Goal: Task Accomplishment & Management: Complete application form

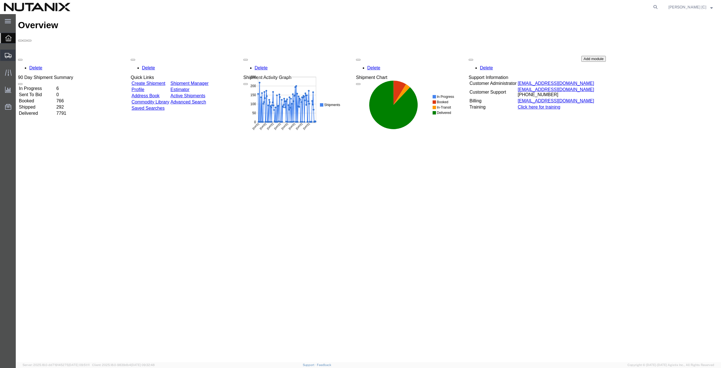
click at [0, 0] on span "Create from Template" at bounding box center [0, 0] width 0 height 0
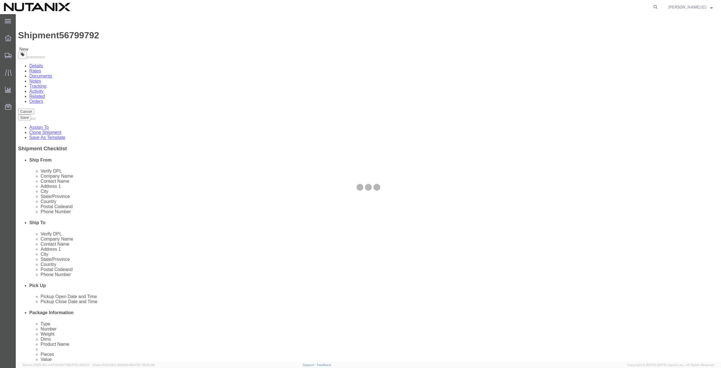
select select
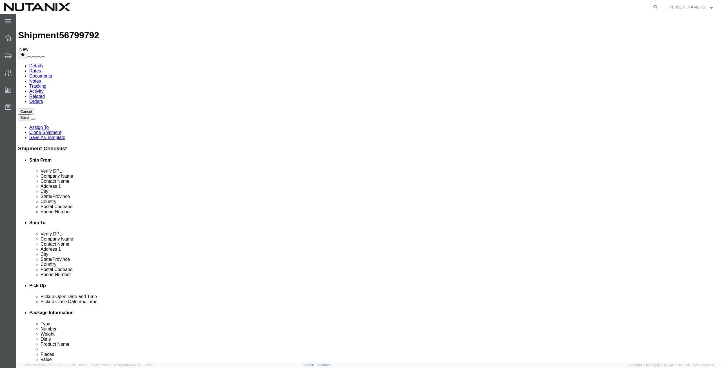
drag, startPoint x: 152, startPoint y: 117, endPoint x: 14, endPoint y: 99, distance: 138.9
click div "Location My Profile Location [GEOGRAPHIC_DATA] - [GEOGRAPHIC_DATA] [GEOGRAPHIC_…"
type input "art"
click p "- Nutanix HQ - ([PERSON_NAME]) [STREET_ADDRESS]"
select select
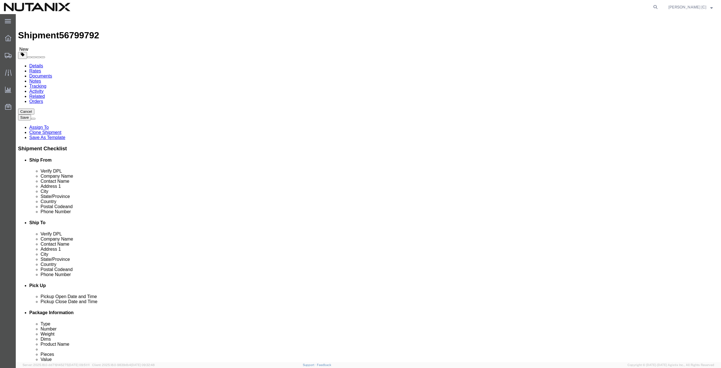
type input "[PERSON_NAME]"
type input "[PHONE_NUMBER]"
type input "[PERSON_NAME][EMAIL_ADDRESS][PERSON_NAME][DOMAIN_NAME]"
select select "CA"
type input "[PERSON_NAME]"
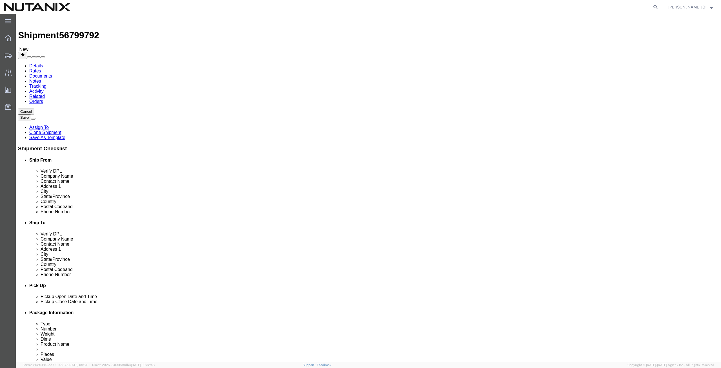
drag, startPoint x: 436, startPoint y: 105, endPoint x: 375, endPoint y: 112, distance: 61.6
click div "Location My Profile Location [GEOGRAPHIC_DATA] - [GEOGRAPHIC_DATA] [GEOGRAPHIC_…"
paste input "[PERSON_NAME]"
type input "[PERSON_NAME]"
drag, startPoint x: 445, startPoint y: 119, endPoint x: 251, endPoint y: 107, distance: 193.9
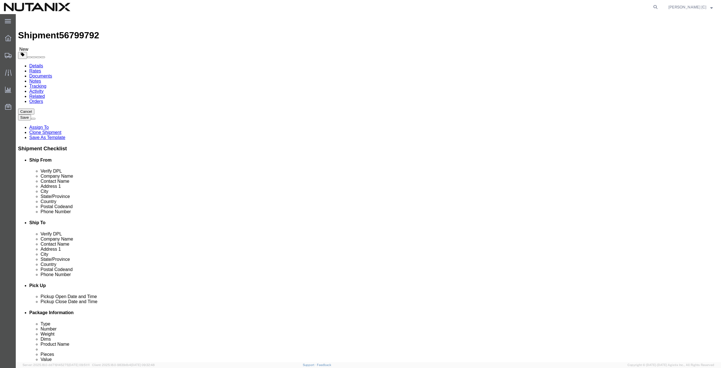
click div "Ship From Location Location My Profile Location [GEOGRAPHIC_DATA] - [GEOGRAPHIC…"
paste input "[PERSON_NAME]"
type input "[PERSON_NAME]"
drag, startPoint x: 429, startPoint y: 130, endPoint x: 384, endPoint y: 135, distance: 44.9
click div "Location My Profile Location [GEOGRAPHIC_DATA] - [GEOGRAPHIC_DATA] [GEOGRAPHIC_…"
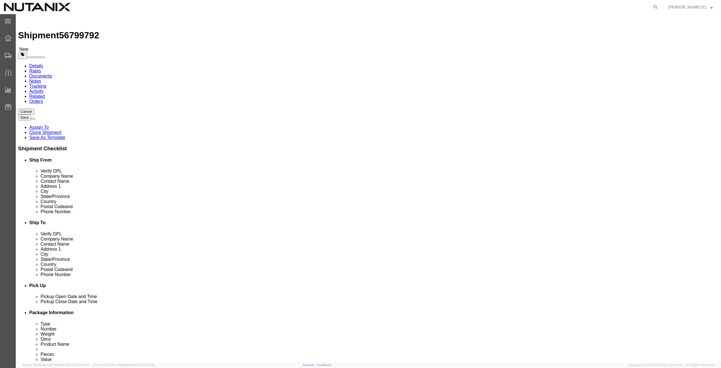
paste input "890 [GEOGRAPHIC_DATA]"
type input "890 [GEOGRAPHIC_DATA]"
select select
drag, startPoint x: 427, startPoint y: 146, endPoint x: 355, endPoint y: 155, distance: 72.1
click div "Location My Profile Location [GEOGRAPHIC_DATA] - [GEOGRAPHIC_DATA] [GEOGRAPHIC_…"
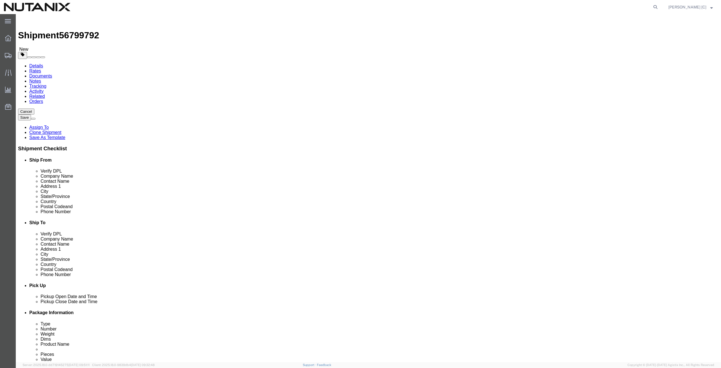
paste input "[GEOGRAPHIC_DATA][PERSON_NAME]"
type input "[GEOGRAPHIC_DATA][PERSON_NAME]"
select select
drag, startPoint x: 363, startPoint y: 142, endPoint x: 366, endPoint y: 145, distance: 4.6
click div "Location My Profile Location [GEOGRAPHIC_DATA] - [GEOGRAPHIC_DATA] [GEOGRAPHIC_…"
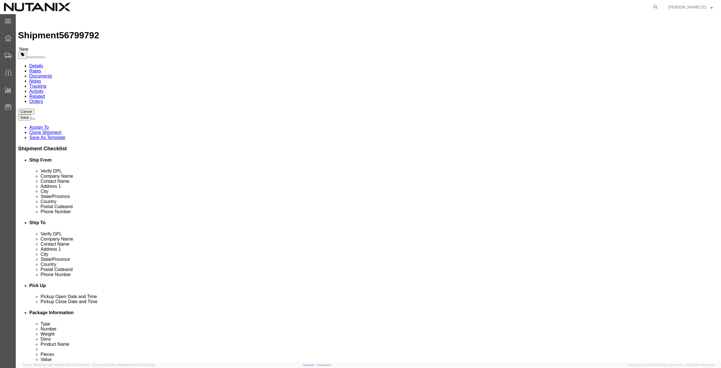
type input "cal"
select select
select select "CA"
drag, startPoint x: 417, startPoint y: 182, endPoint x: 390, endPoint y: 181, distance: 27.1
click div "Postal Code 11767"
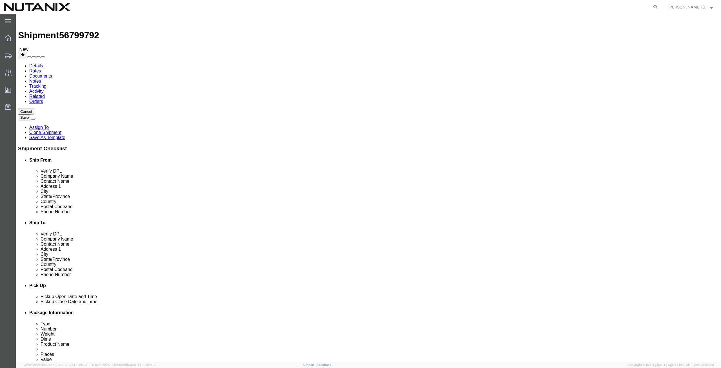
paste input "95123"
type input "95123"
select select
drag, startPoint x: 381, startPoint y: 187, endPoint x: 355, endPoint y: 192, distance: 26.7
click div "Phone Number [PHONE_NUMBER]"
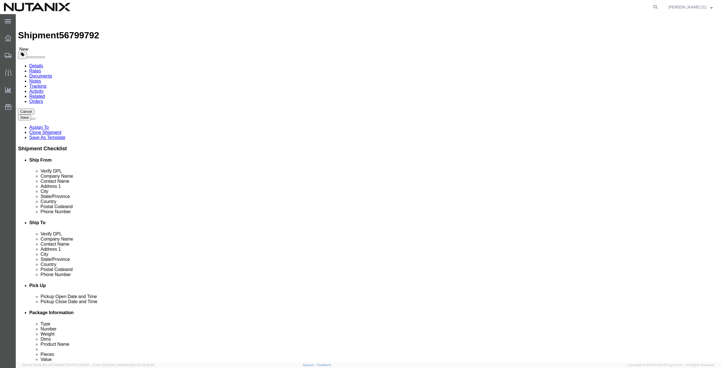
paste input "408) 5858181"
type input "[PHONE_NUMBER]"
drag, startPoint x: 454, startPoint y: 201, endPoint x: 391, endPoint y: 193, distance: 64.1
click div "Location My Profile Location [GEOGRAPHIC_DATA] - [GEOGRAPHIC_DATA] [GEOGRAPHIC_…"
paste input "[EMAIL_ADDRESS]"
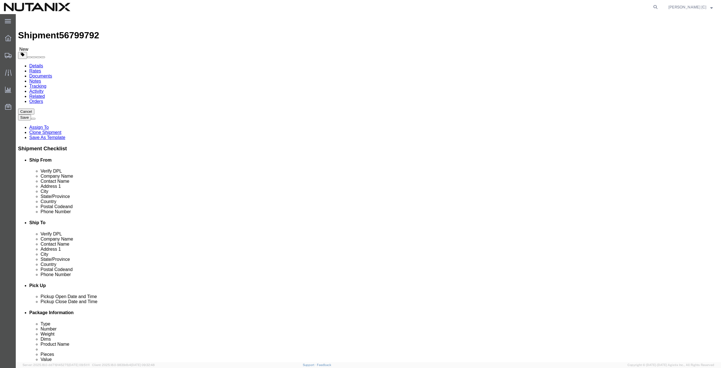
type input "[EMAIL_ADDRESS][DOMAIN_NAME]"
click input "checkbox"
checkbox input "true"
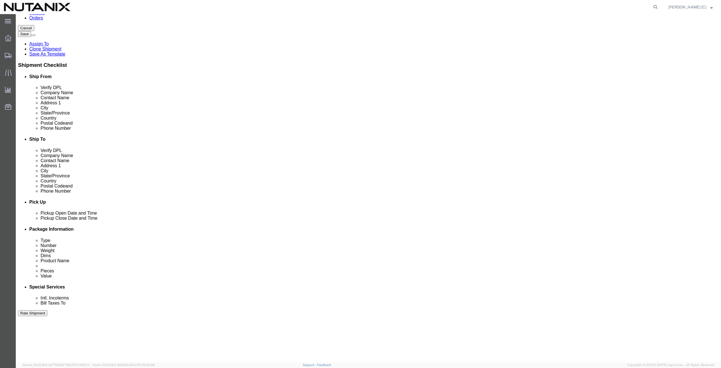
scroll to position [136, 0]
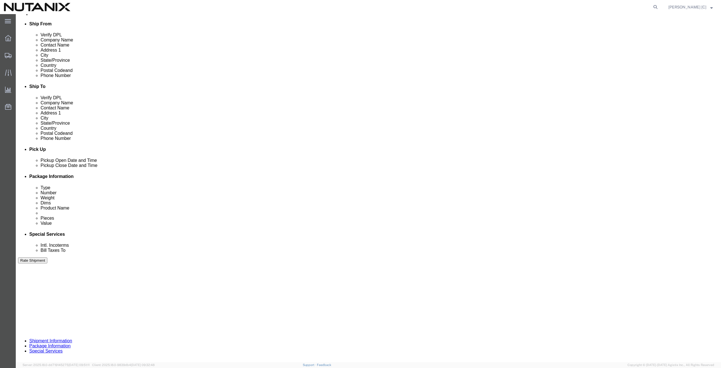
click button "Continue"
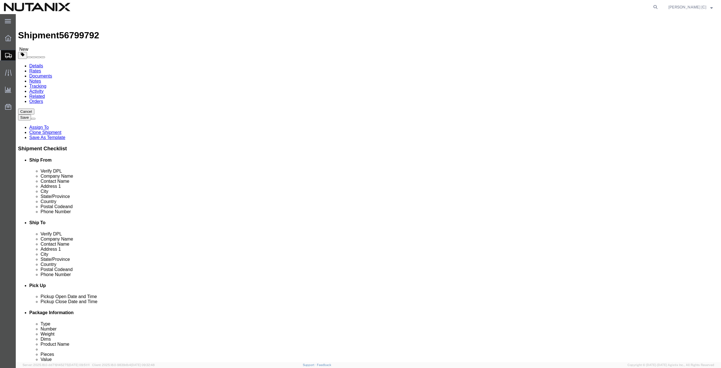
click button "Continue"
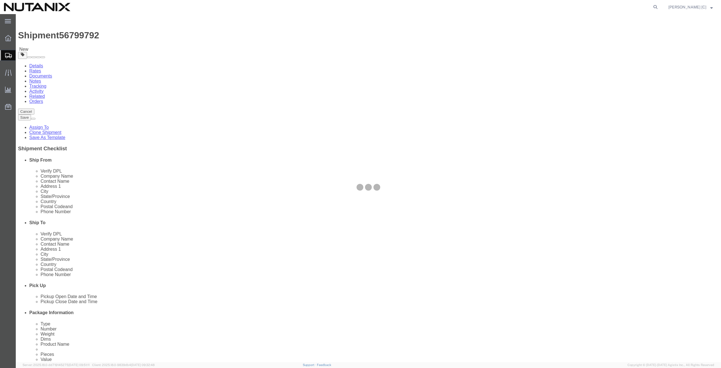
select select
select select "COSTCENTER"
select select "59656"
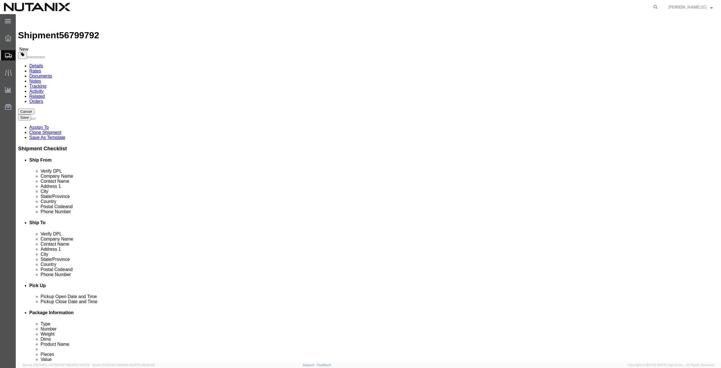
select select "12"
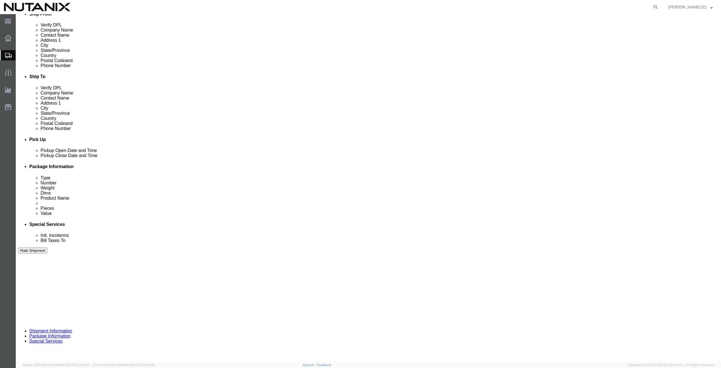
scroll to position [196, 0]
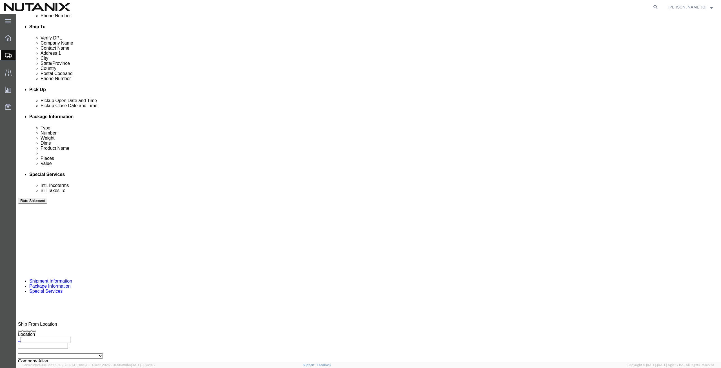
click button "Rate Shipment"
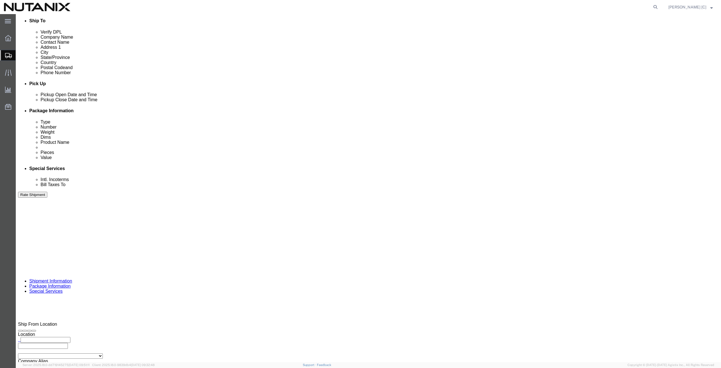
click button "Rate Shipment"
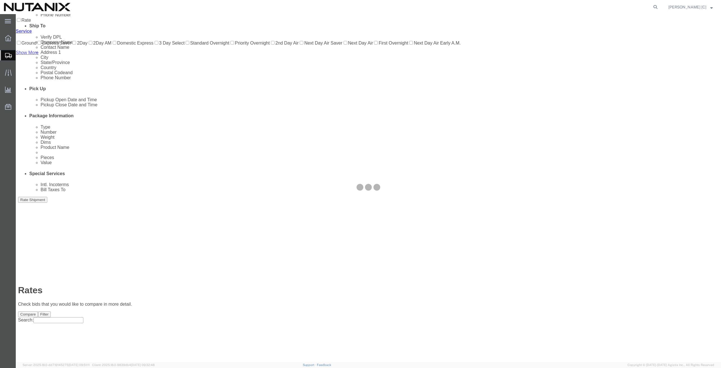
scroll to position [0, 0]
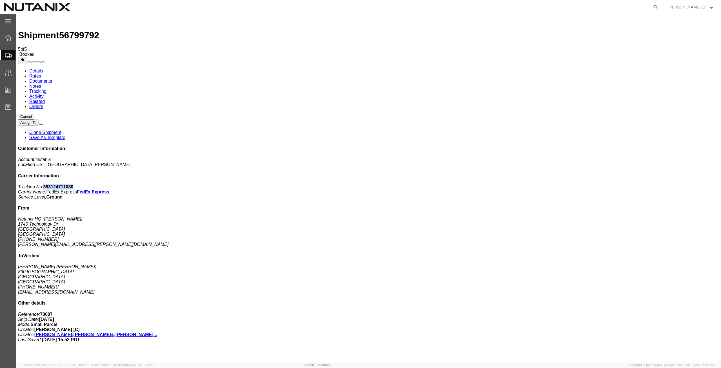
drag, startPoint x: 670, startPoint y: 85, endPoint x: 642, endPoint y: 82, distance: 28.1
click at [642, 146] on div "Customer Information Account: Nutanix Location: [GEOGRAPHIC_DATA] - [GEOGRAPHIC…" at bounding box center [368, 244] width 701 height 196
copy b "393124711080"
drag, startPoint x: 92, startPoint y: 21, endPoint x: 63, endPoint y: 21, distance: 28.4
click at [63, 30] on span "56799792" at bounding box center [79, 35] width 40 height 10
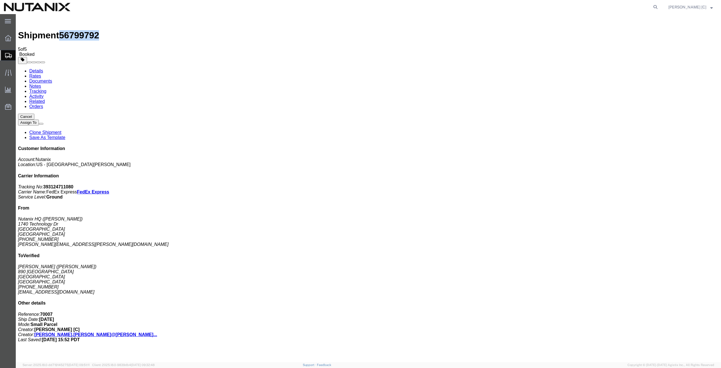
copy span "56799792"
drag, startPoint x: 668, startPoint y: 87, endPoint x: 643, endPoint y: 87, distance: 24.8
click at [74, 184] on b "393124711080" at bounding box center [58, 186] width 30 height 5
copy b "393124711080"
